Goal: Use online tool/utility

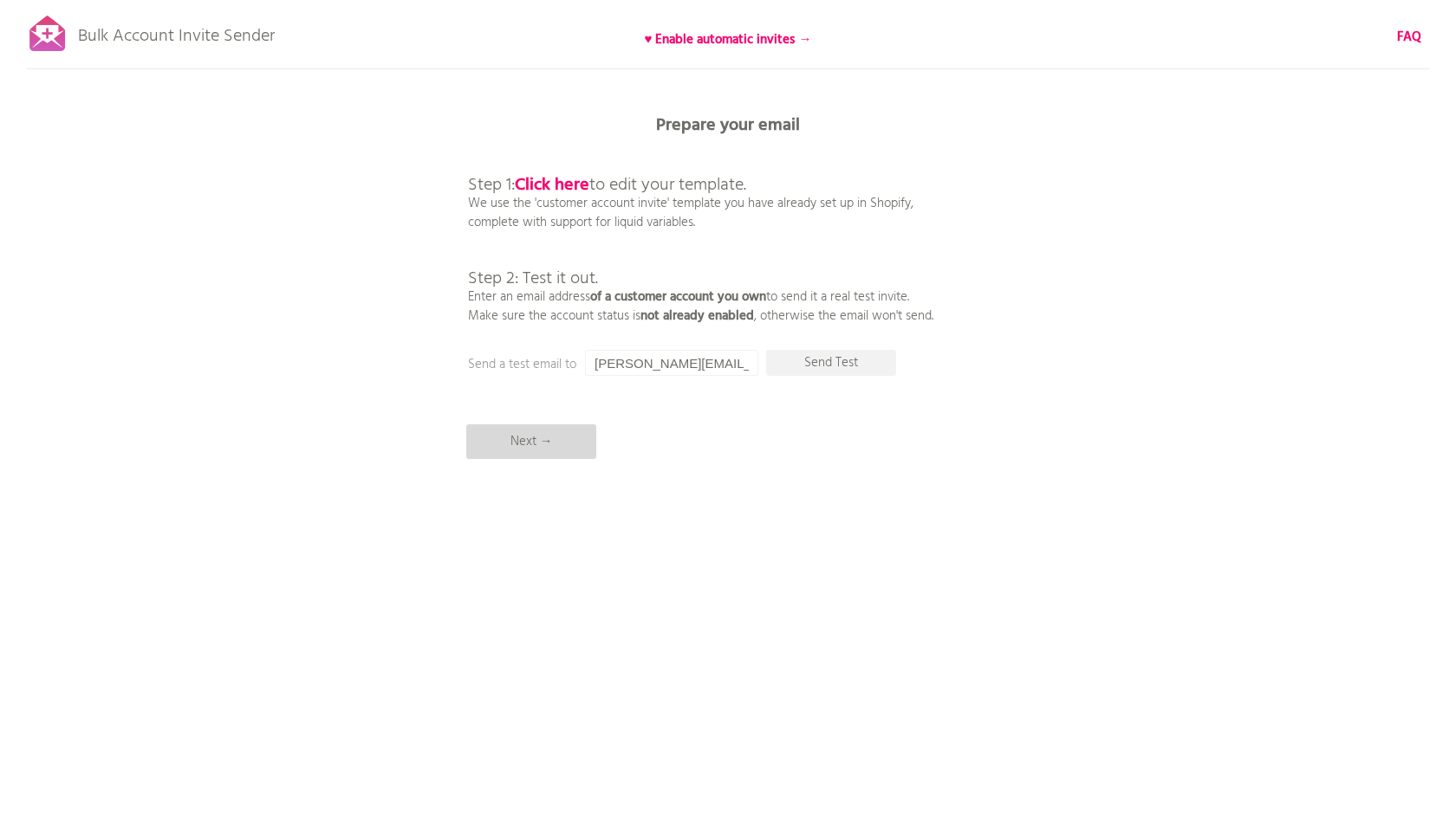
click at [570, 439] on p "Next →" at bounding box center [531, 441] width 130 height 35
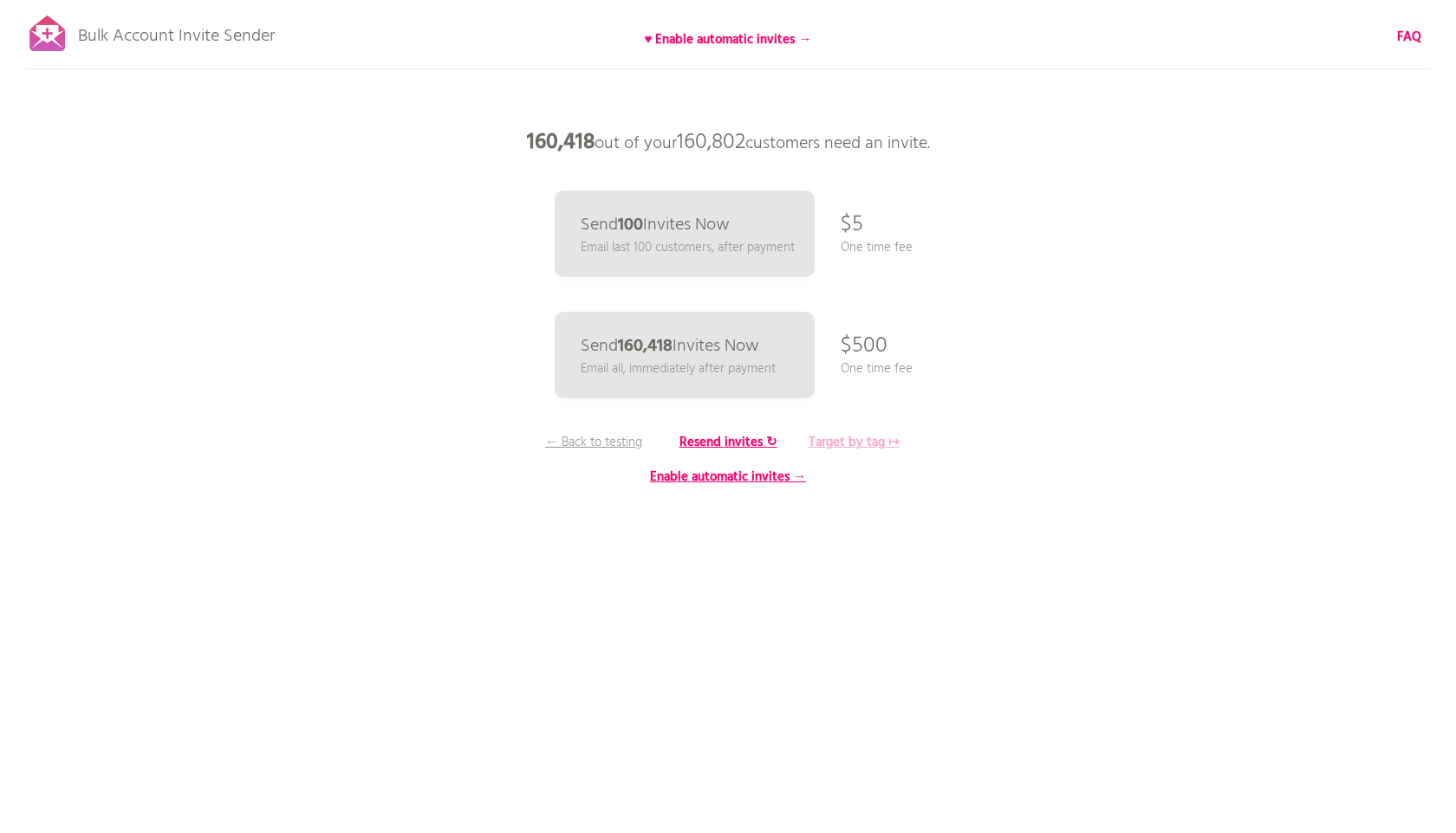
click at [872, 446] on b "Target by tag ↦" at bounding box center [854, 442] width 91 height 21
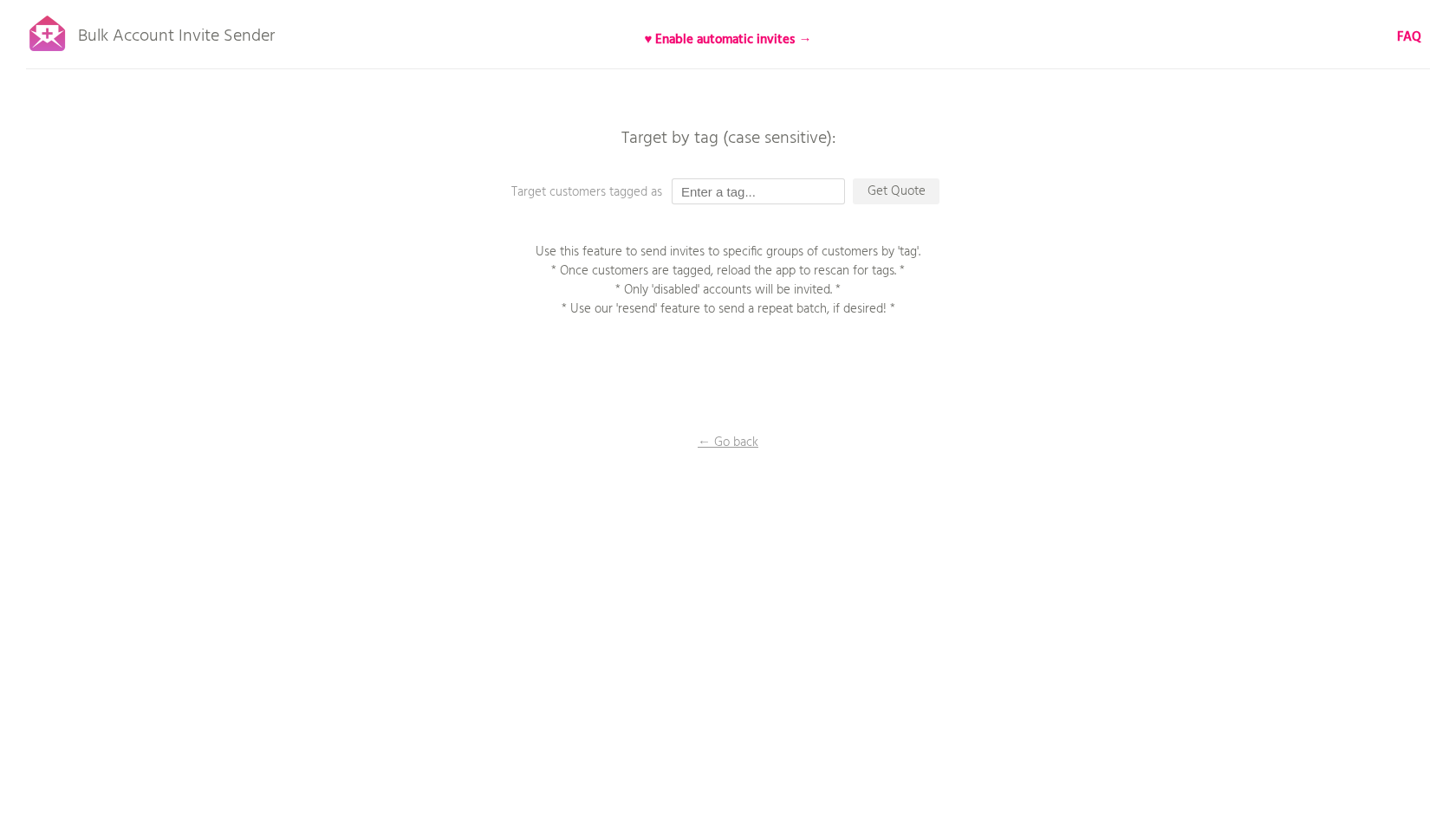
click at [733, 193] on input "text" at bounding box center [759, 192] width 174 height 26
click at [797, 181] on input "text" at bounding box center [759, 192] width 174 height 26
paste input "250901_アカウント有効化招待メール_金鑽會員"
type input "250901_アカウント有効化招待メール_金鑽會員"
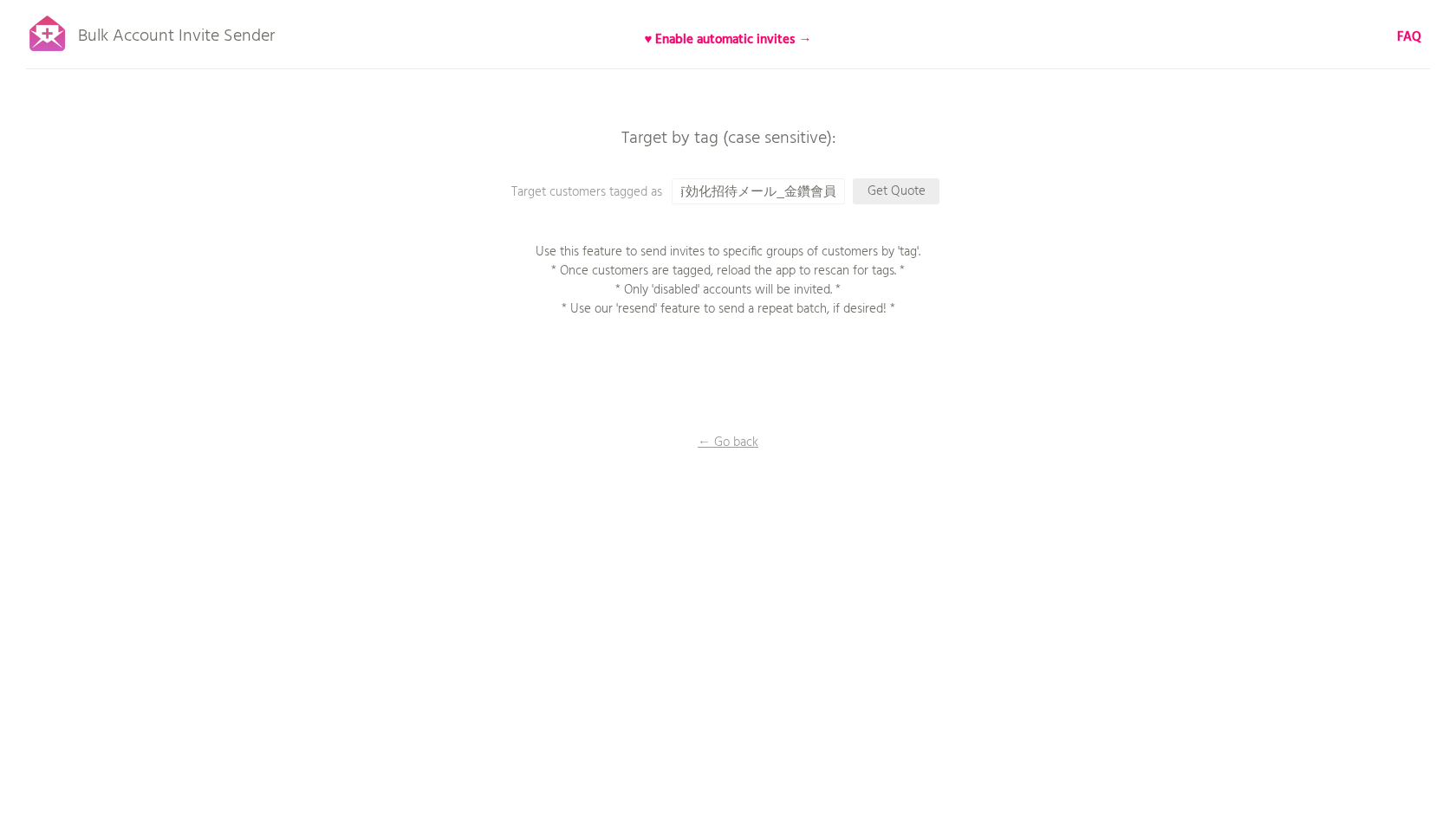
scroll to position [0, 0]
click at [911, 185] on p "Get Quote" at bounding box center [895, 192] width 87 height 26
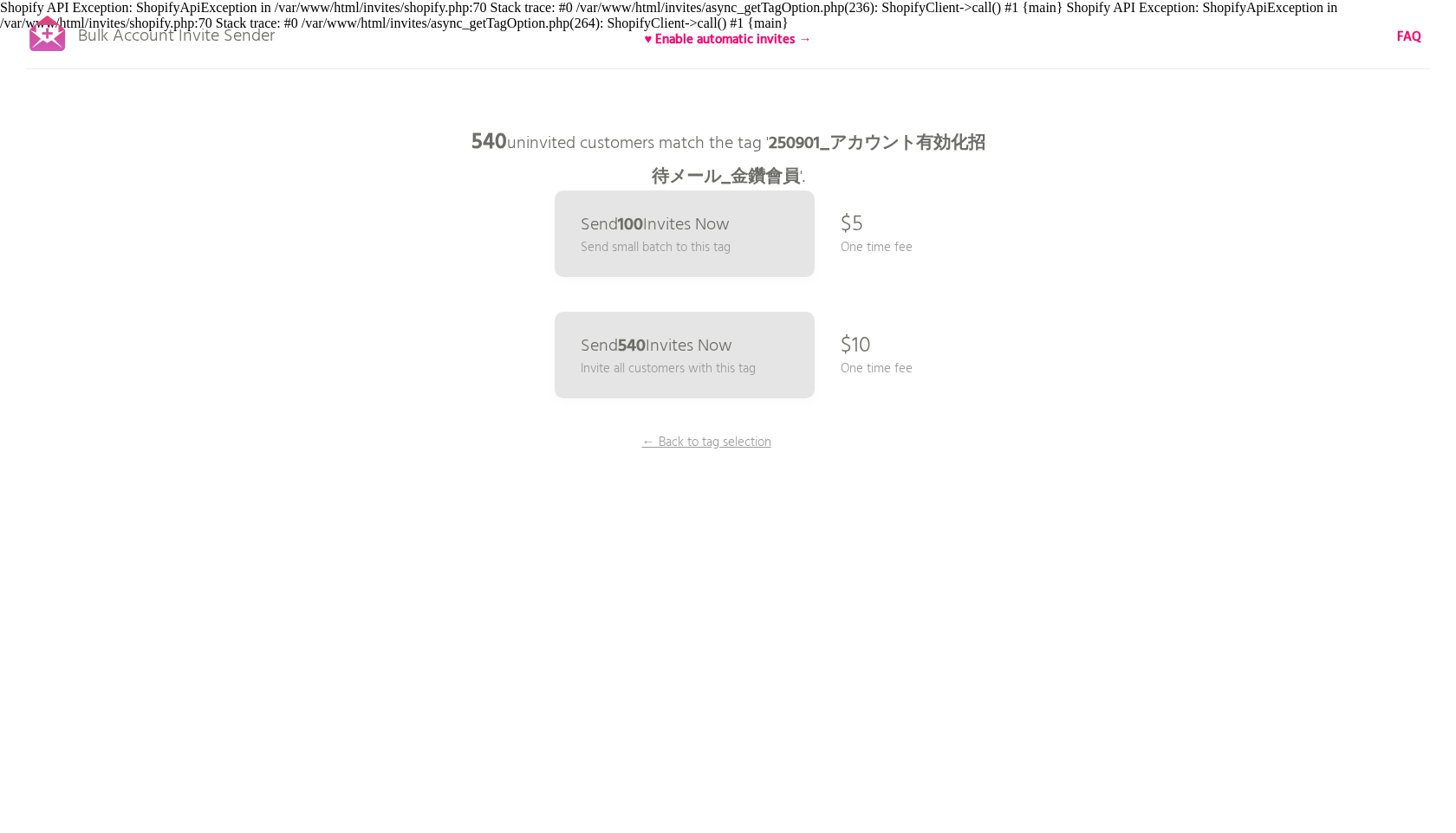
click at [1035, 227] on div "Bulk Account Invite Sender ♥ Enable automatic invites → FAQ Skipped syncing cus…" at bounding box center [728, 303] width 1456 height 607
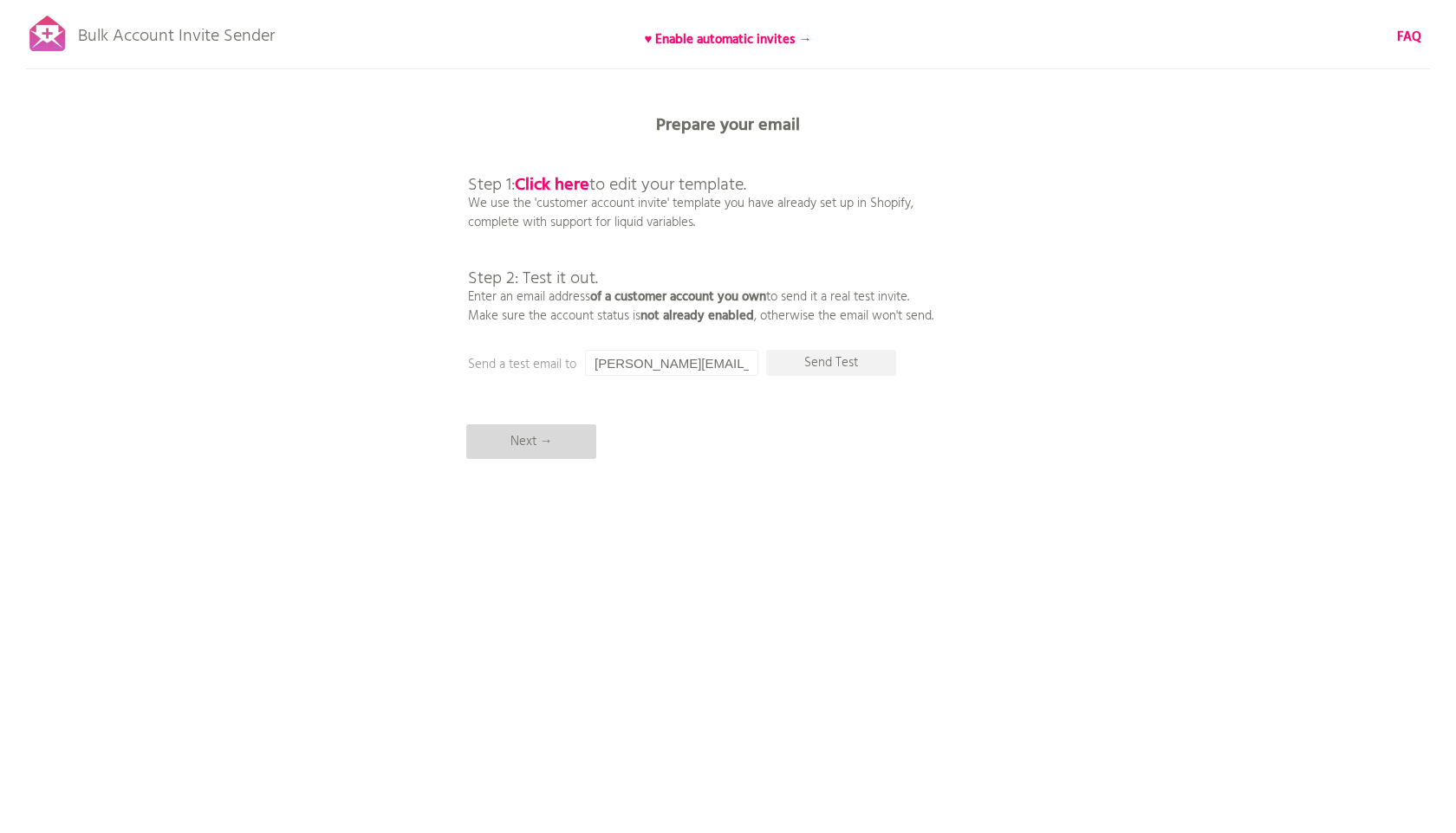
click at [569, 433] on p "Next →" at bounding box center [531, 441] width 130 height 35
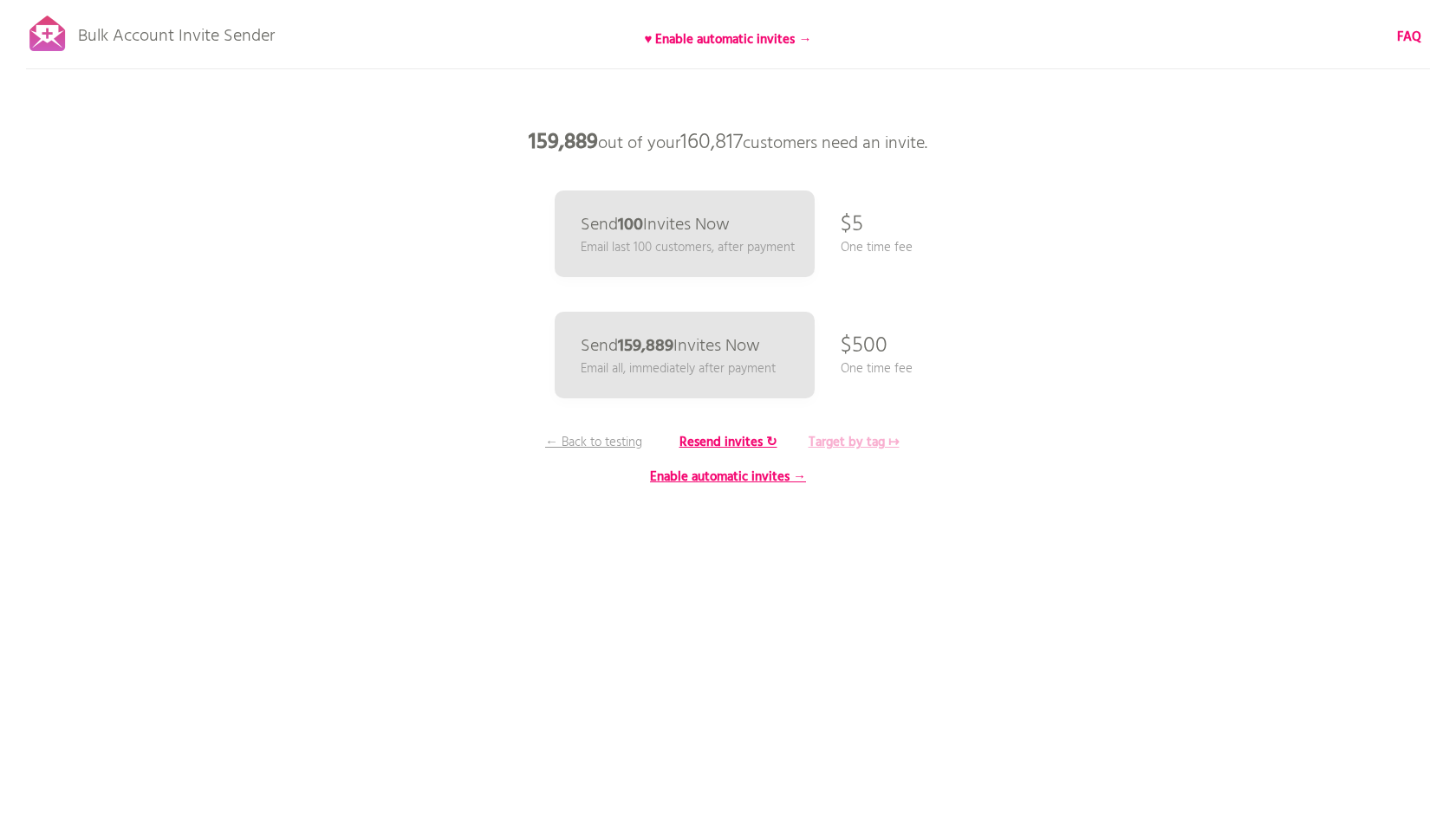
click at [859, 441] on b "Target by tag ↦" at bounding box center [854, 442] width 91 height 21
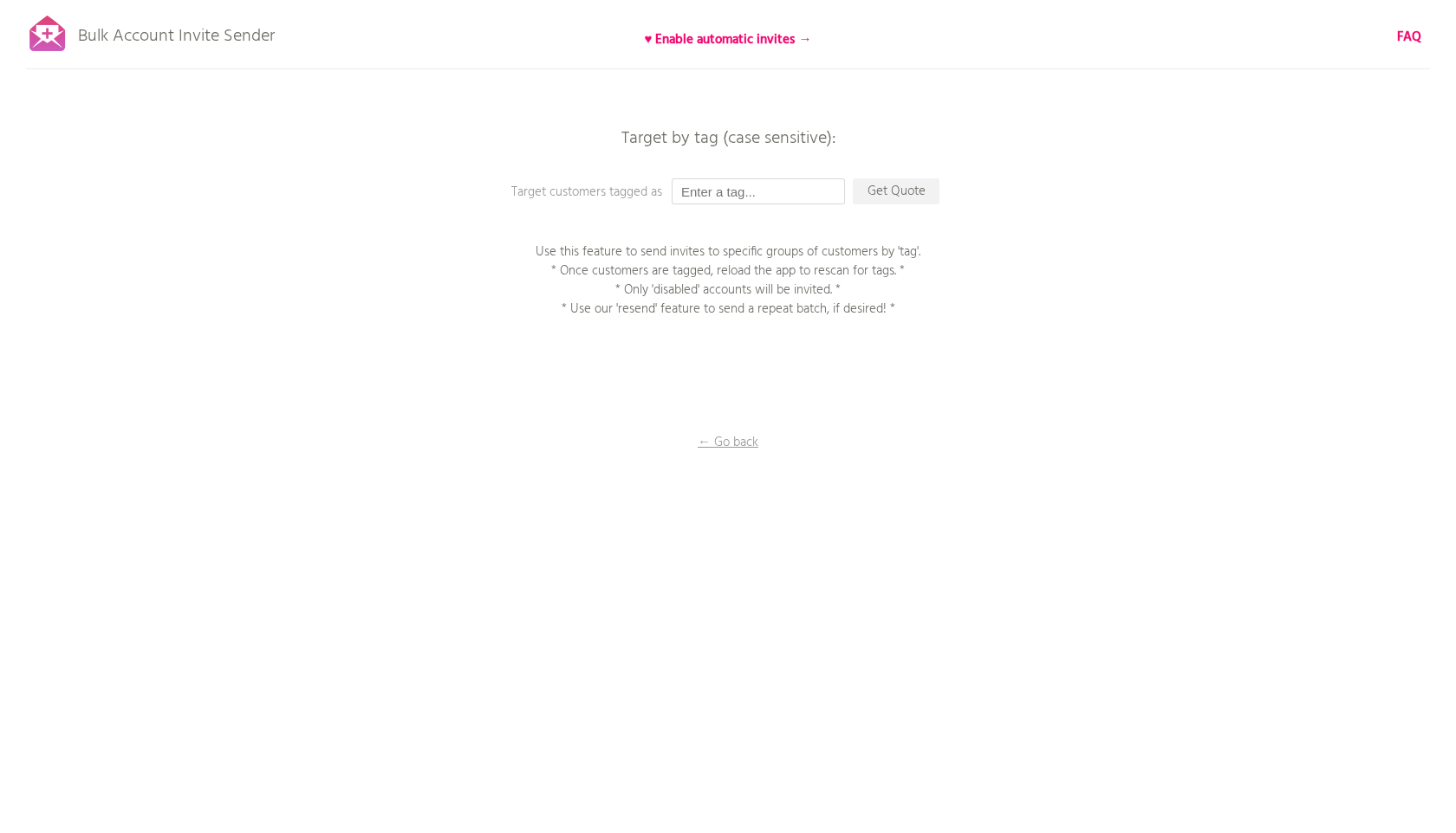
click at [731, 194] on input "text" at bounding box center [759, 192] width 174 height 26
paste input "250901_アカウント有効化招待メール_金鑽會員"
type input "250901_アカウント有効化招待メール_金鑽會員"
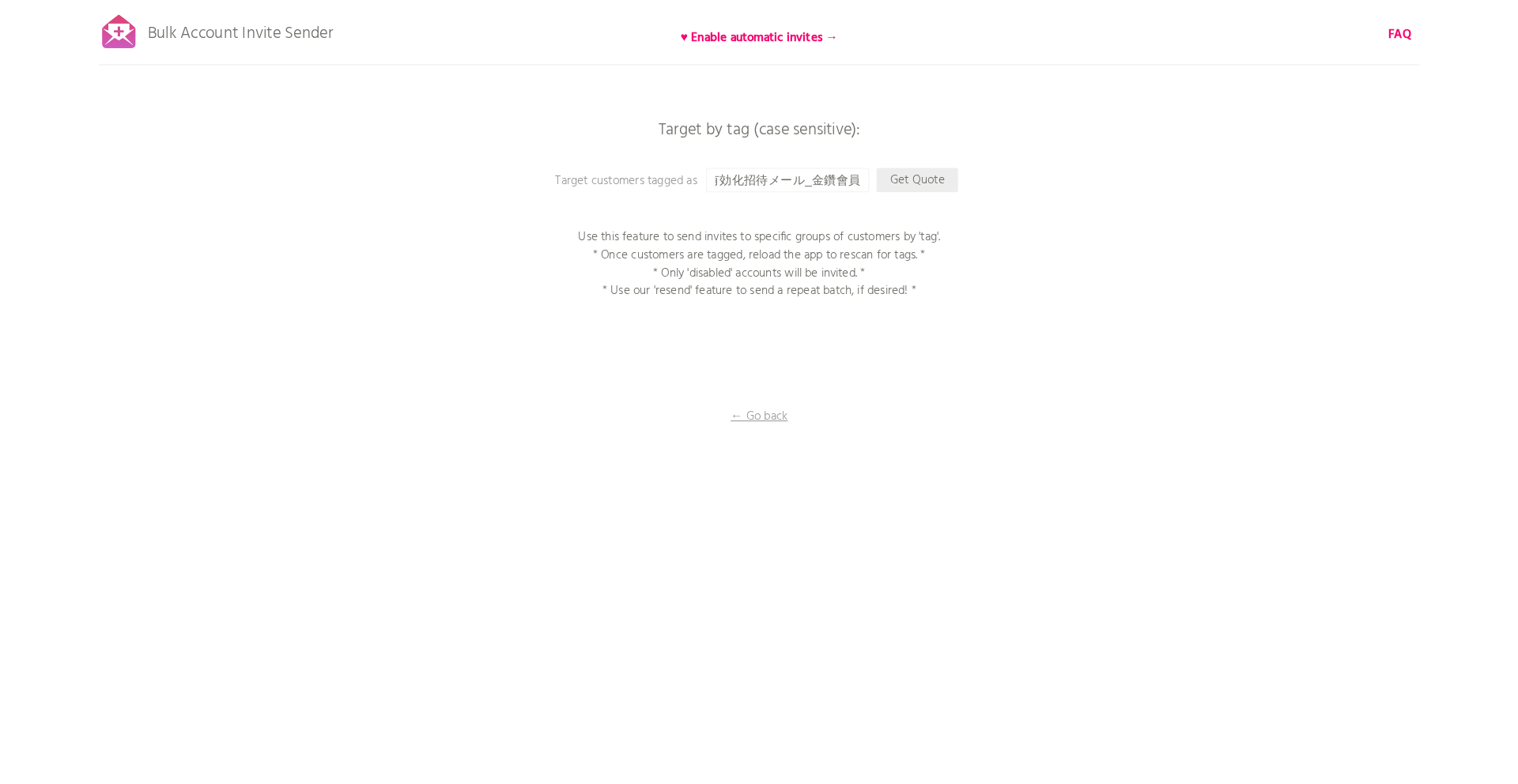
scroll to position [0, 0]
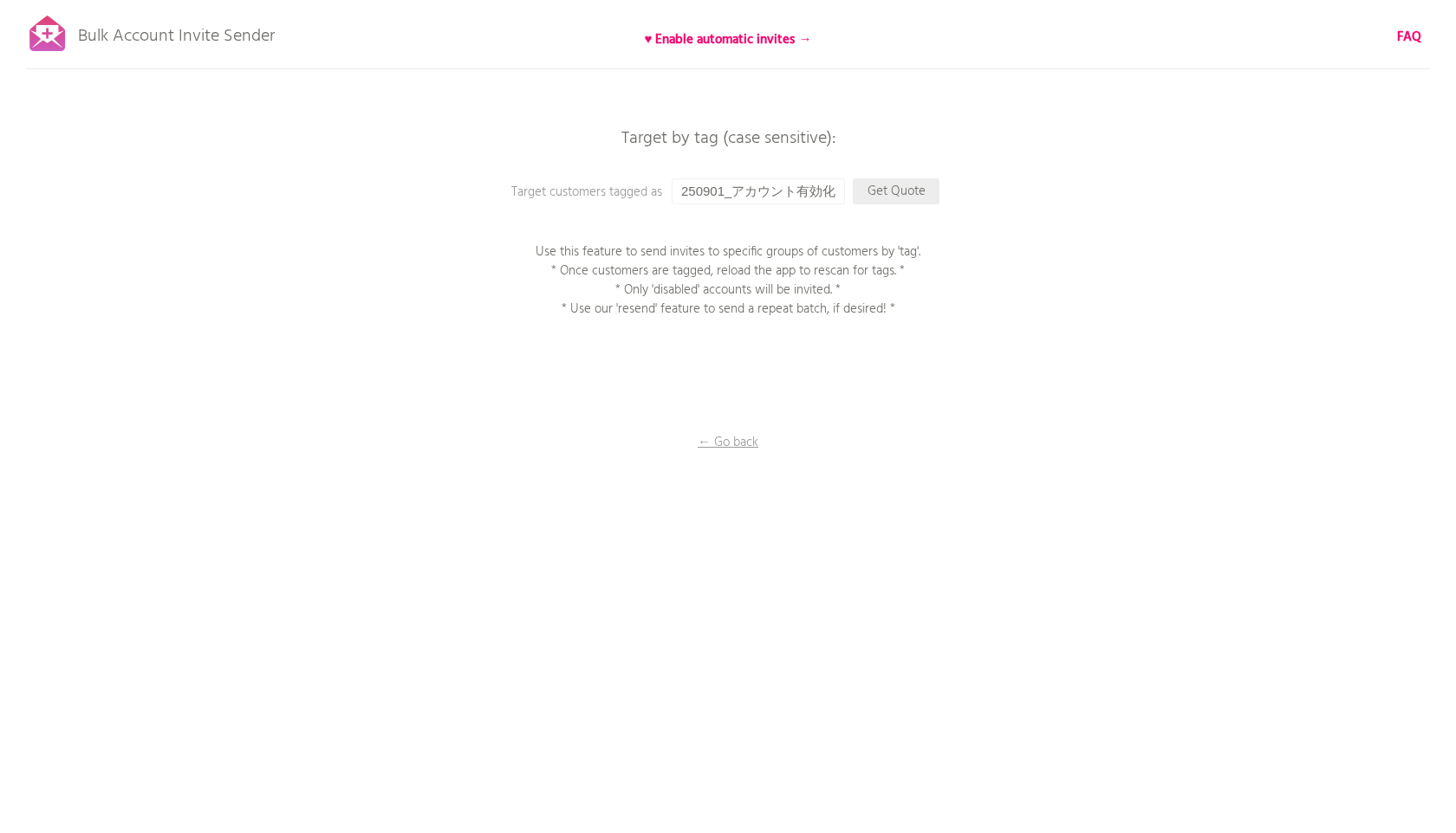
click at [862, 201] on p "Get Quote" at bounding box center [895, 192] width 87 height 26
